Goal: Navigation & Orientation: Find specific page/section

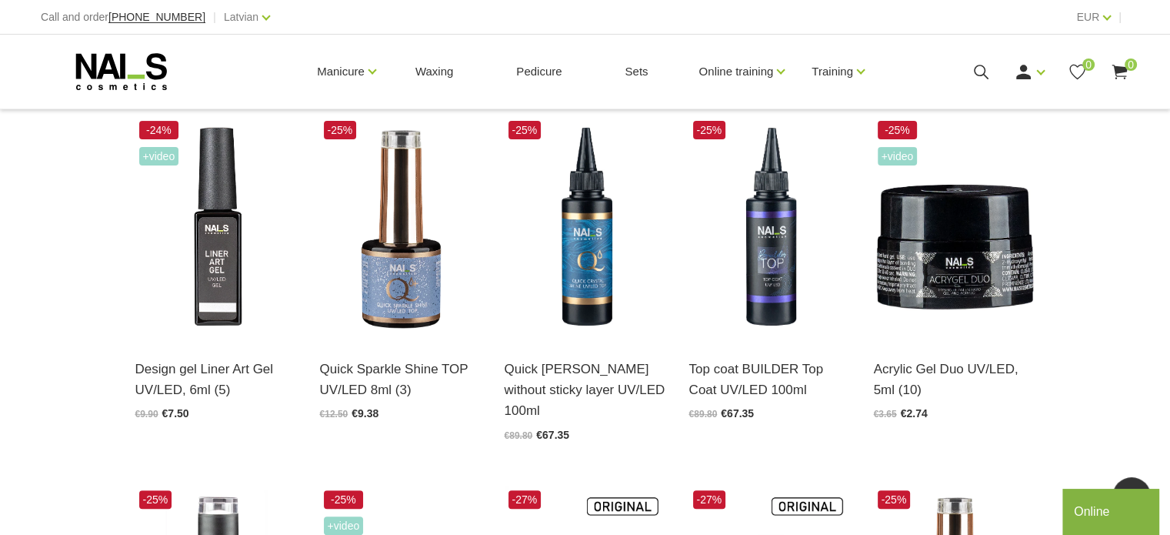
scroll to position [370, 0]
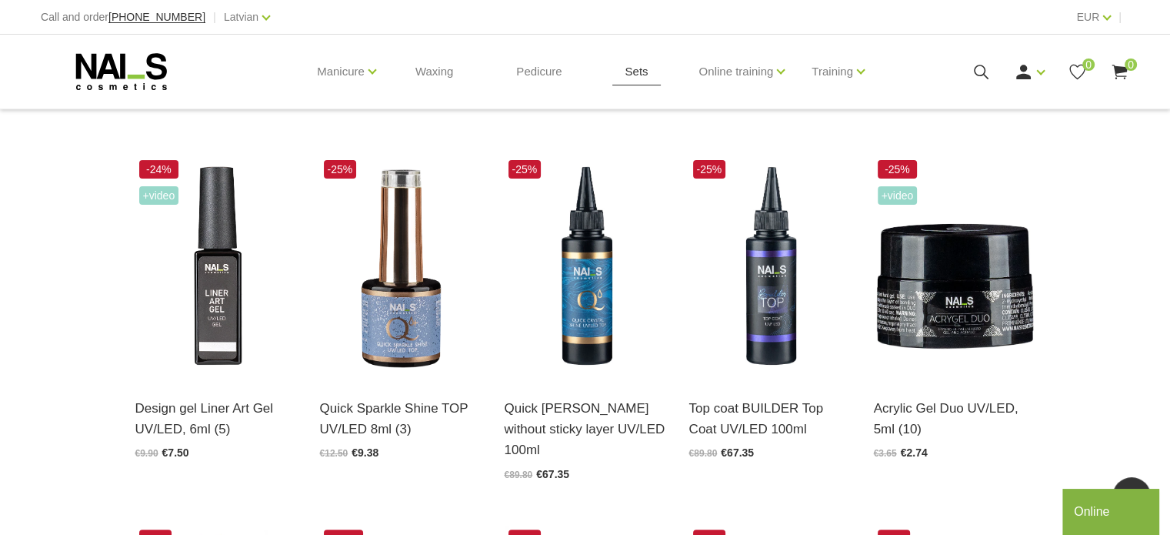
click at [648, 70] on link "Sets" at bounding box center [636, 72] width 48 height 74
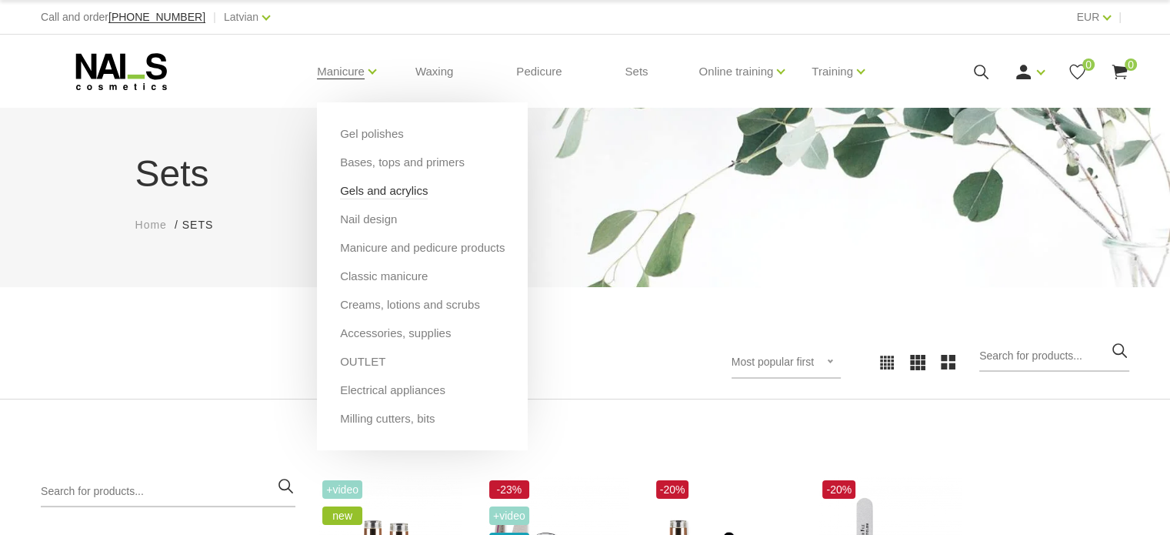
click at [388, 185] on font "Gels and acrylics" at bounding box center [384, 190] width 88 height 13
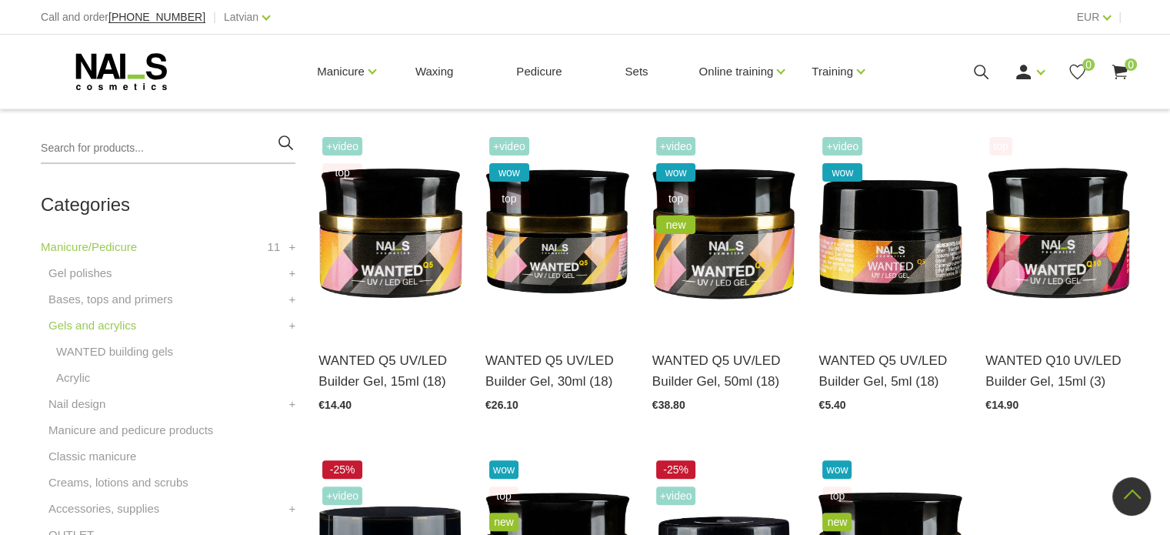
scroll to position [344, 0]
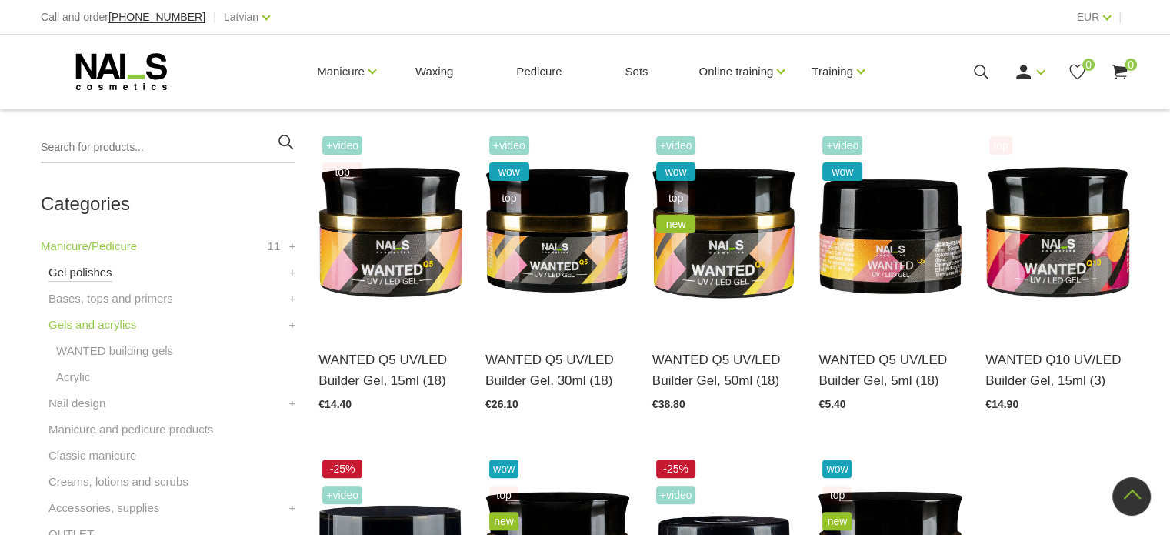
click at [98, 267] on font "Gel polishes" at bounding box center [80, 271] width 64 height 13
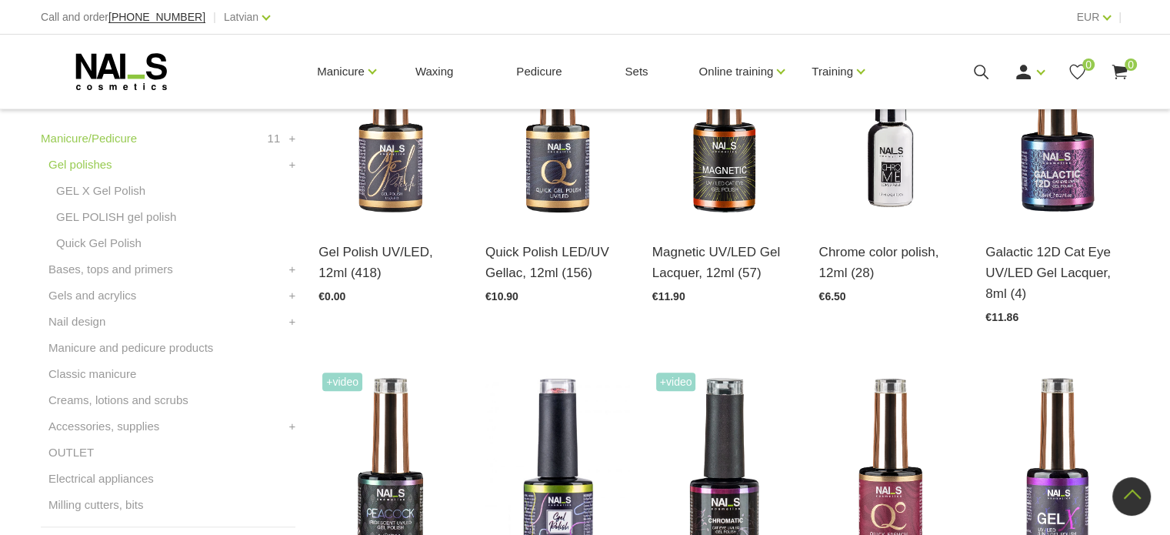
scroll to position [443, 0]
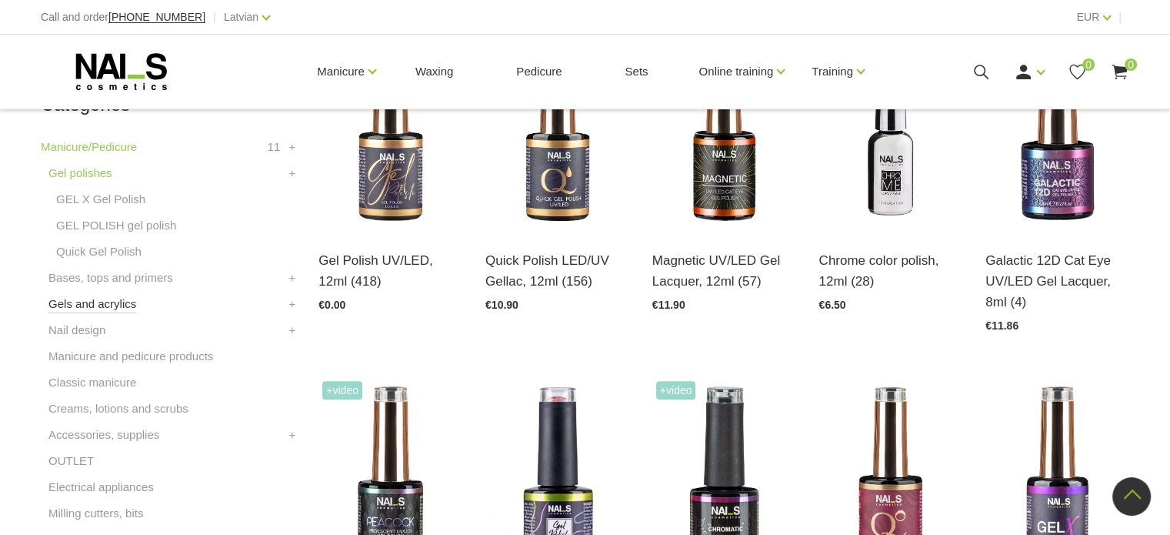
click at [118, 304] on font "Gels and acrylics" at bounding box center [92, 303] width 88 height 13
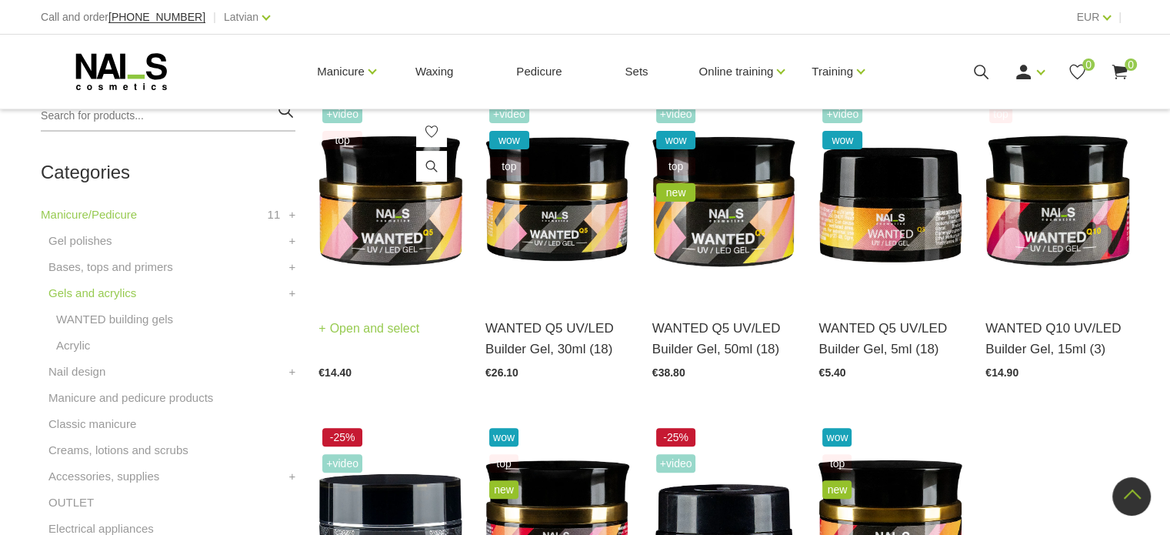
scroll to position [375, 0]
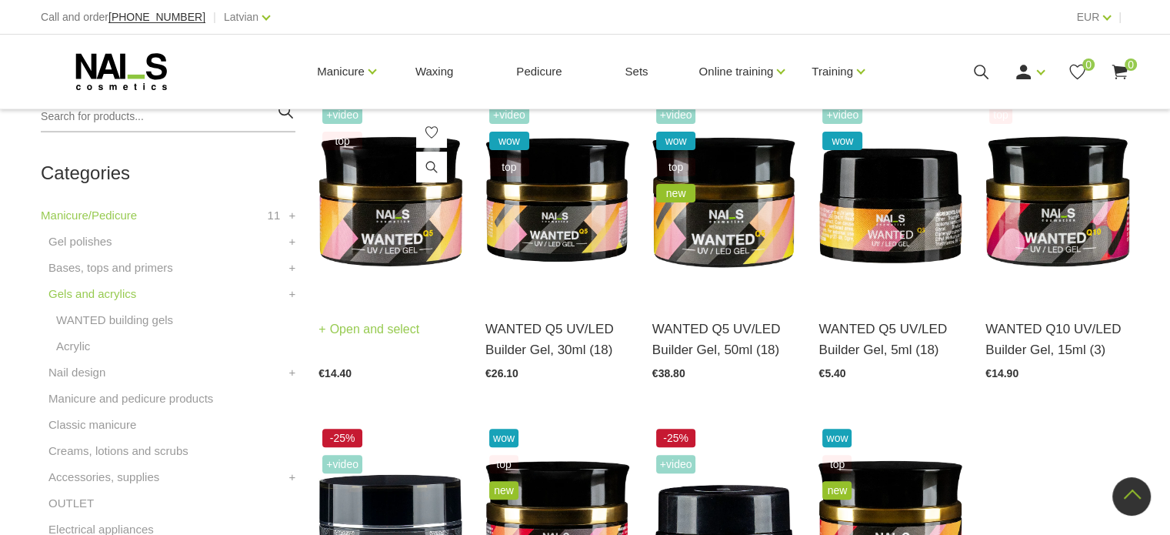
click at [394, 278] on img at bounding box center [391, 201] width 144 height 198
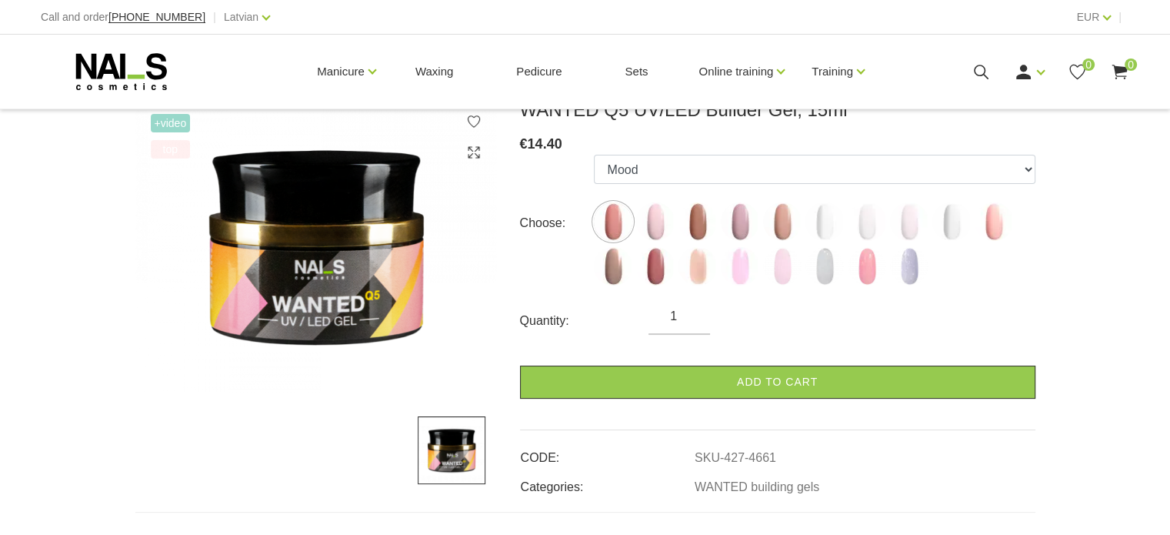
scroll to position [225, 0]
